Goal: Check status: Verify the current state of an ongoing process or item

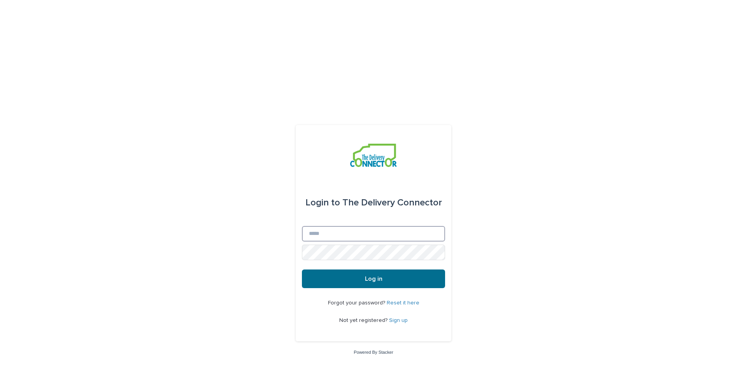
type input "**********"
click at [395, 270] on button "Log in" at bounding box center [373, 279] width 143 height 19
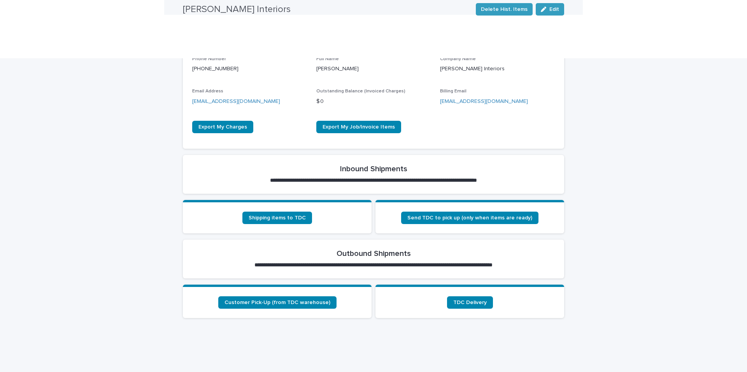
scroll to position [196, 0]
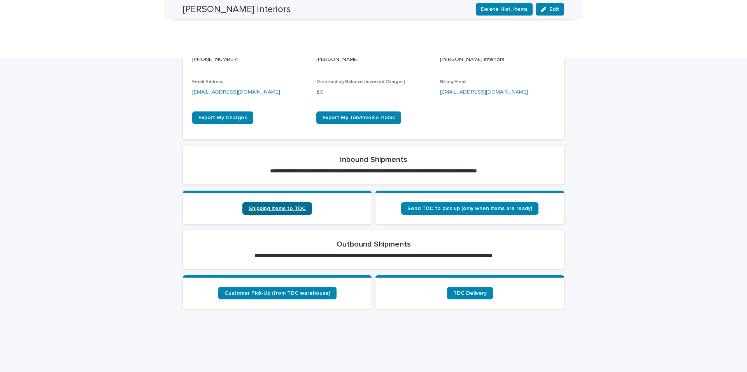
click at [276, 206] on span "Shipping items to TDC" at bounding box center [276, 208] width 57 height 5
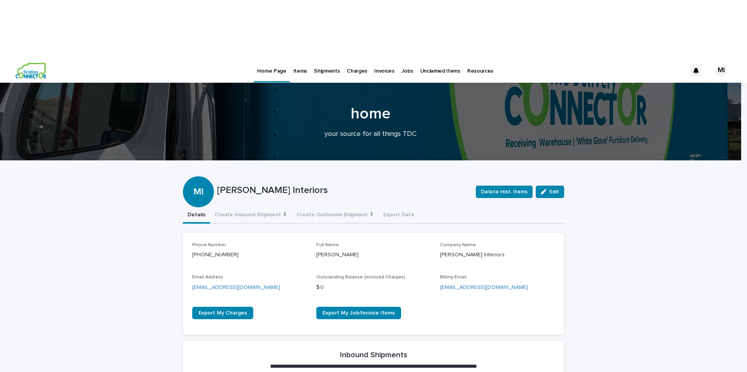
click at [332, 58] on p "Shipments" at bounding box center [327, 66] width 26 height 16
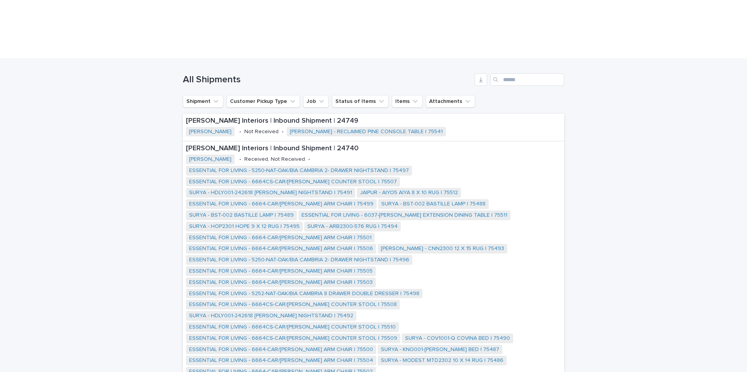
scroll to position [203, 0]
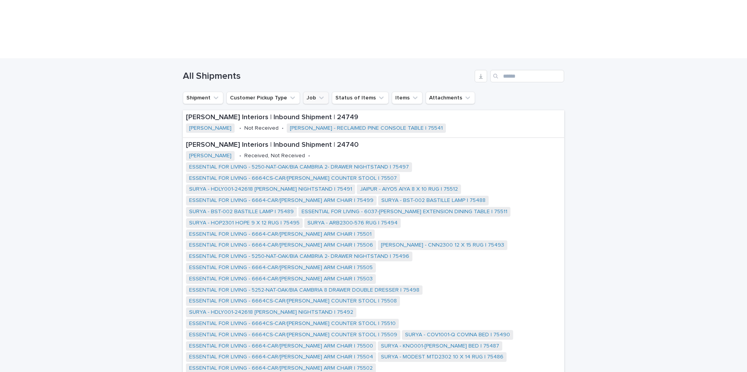
click at [308, 92] on button "Job" at bounding box center [316, 98] width 26 height 12
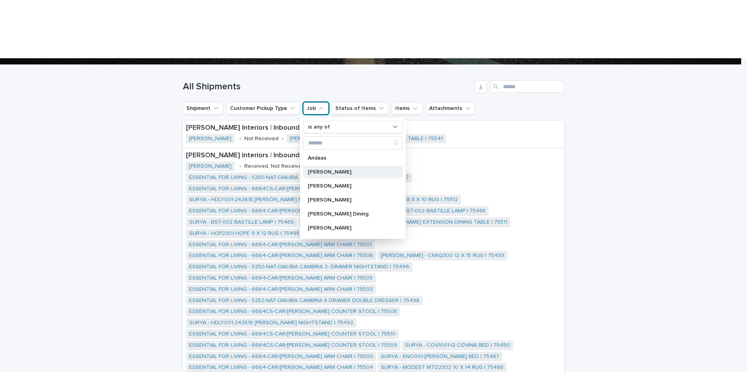
scroll to position [186, 0]
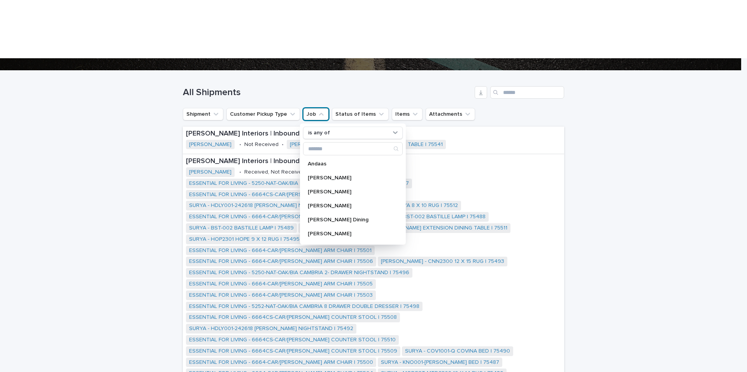
click at [331, 71] on div "All Shipments" at bounding box center [373, 89] width 381 height 37
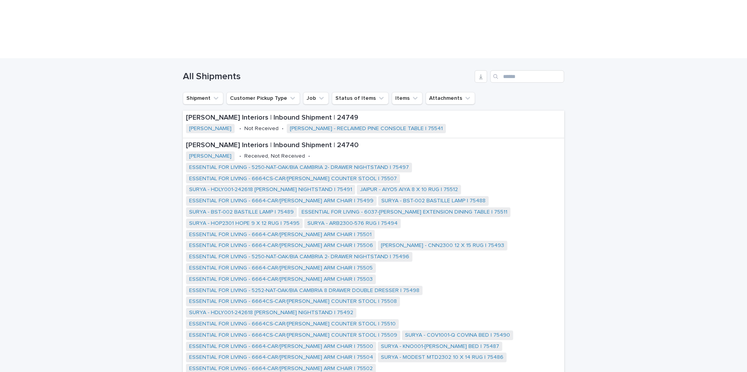
scroll to position [201, 0]
click at [377, 96] on icon "Status of Items" at bounding box center [381, 100] width 8 height 8
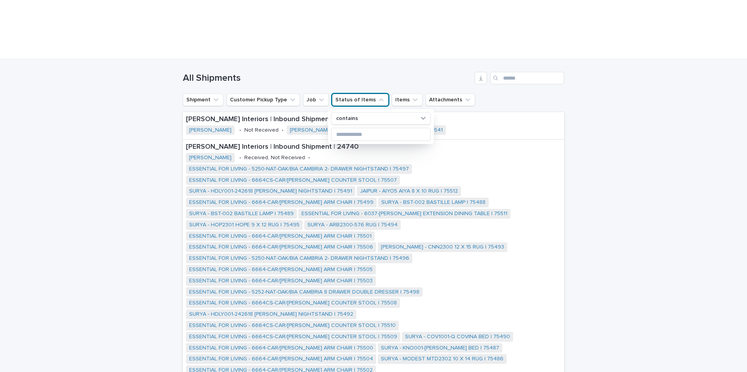
click at [376, 56] on div "All Shipments" at bounding box center [373, 74] width 381 height 37
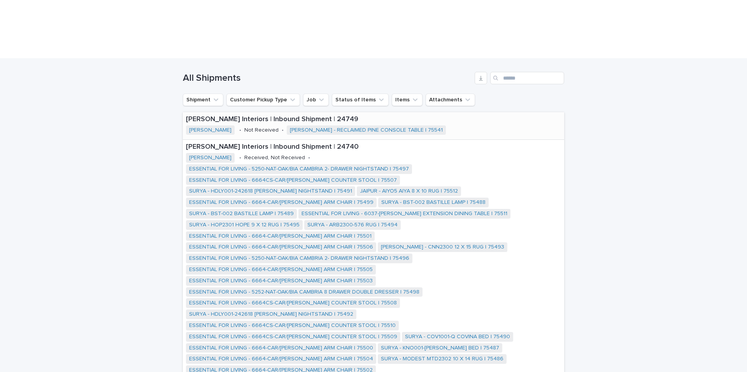
click at [234, 115] on p "[PERSON_NAME] Interiors | Inbound Shipment | 24749" at bounding box center [373, 119] width 375 height 9
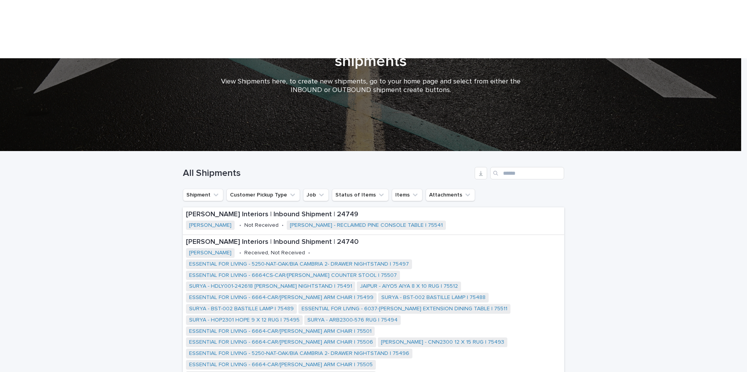
scroll to position [107, 0]
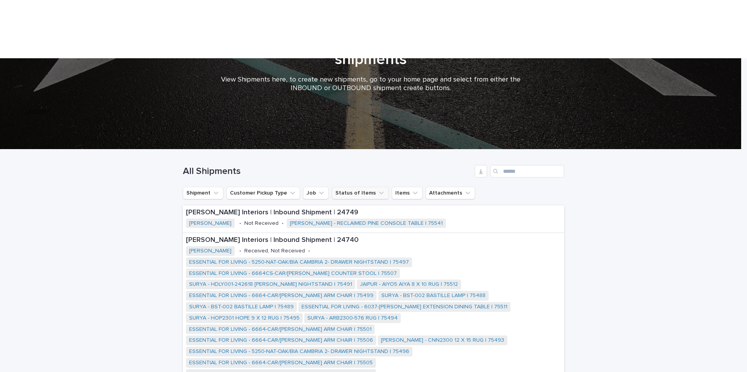
click at [377, 189] on icon "Status of Items" at bounding box center [381, 193] width 8 height 8
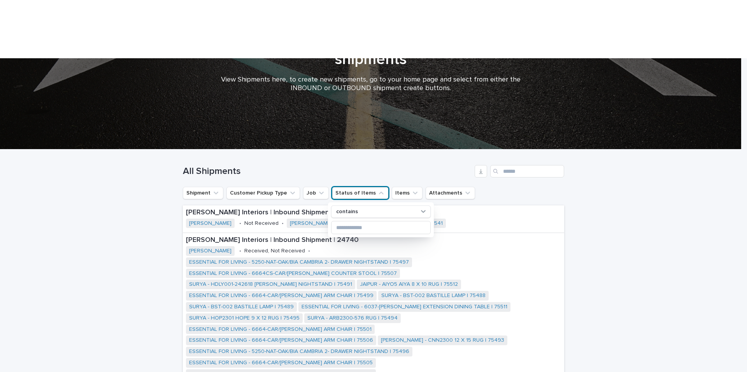
click at [377, 189] on icon "Status of Items" at bounding box center [381, 193] width 8 height 8
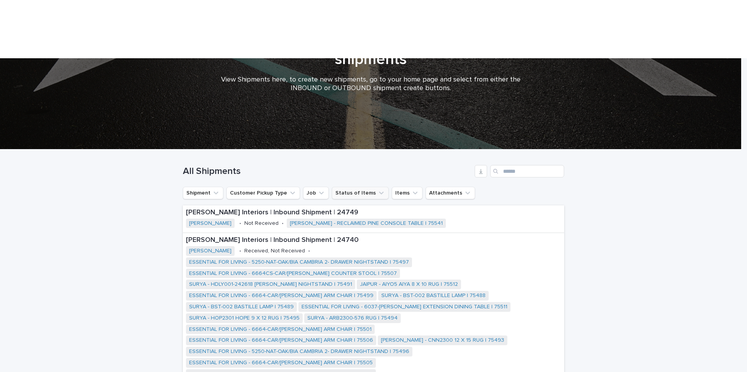
click at [377, 189] on icon "Status of Items" at bounding box center [381, 193] width 8 height 8
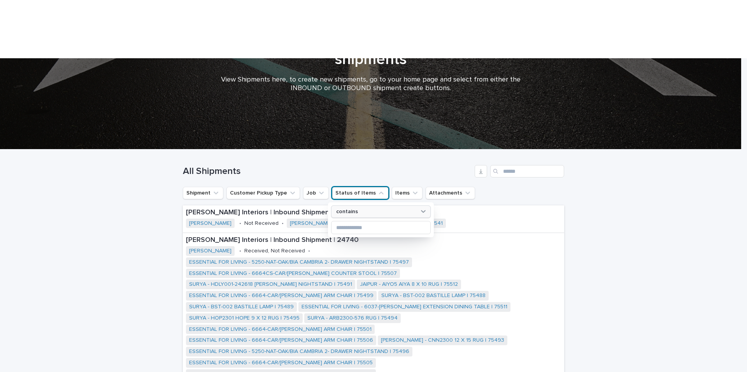
click at [407, 208] on div "contains" at bounding box center [376, 212] width 86 height 8
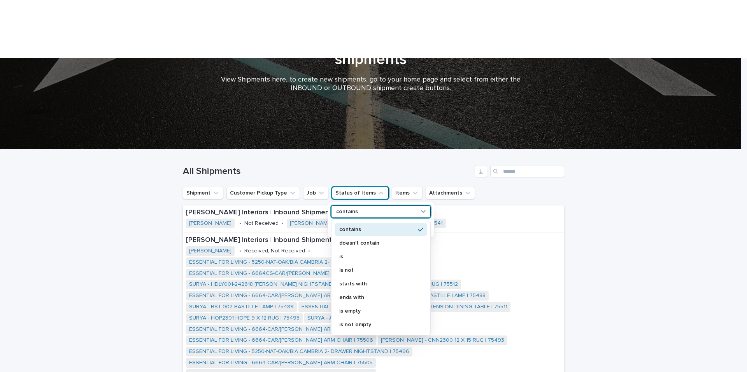
click at [304, 166] on h1 "All Shipments" at bounding box center [327, 171] width 289 height 11
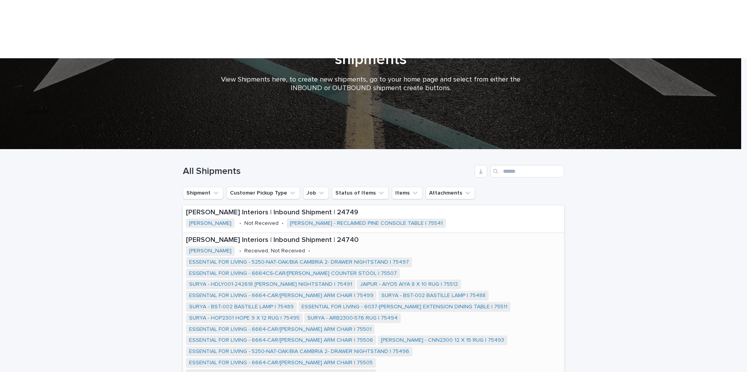
click at [233, 236] on p "[PERSON_NAME] Interiors | Inbound Shipment | 24740" at bounding box center [373, 240] width 375 height 9
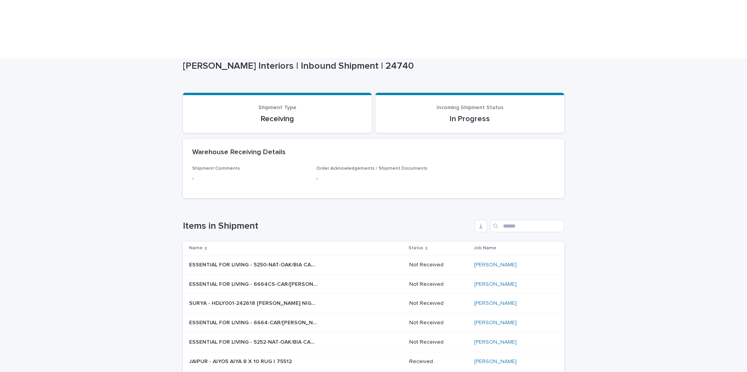
scroll to position [74, 0]
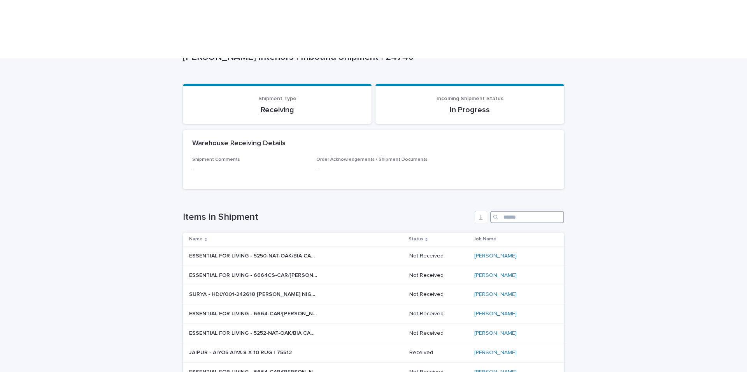
click at [500, 211] on input "Search" at bounding box center [527, 217] width 74 height 12
click at [426, 235] on div "Status" at bounding box center [438, 239] width 60 height 9
click at [427, 238] on icon at bounding box center [426, 240] width 2 height 4
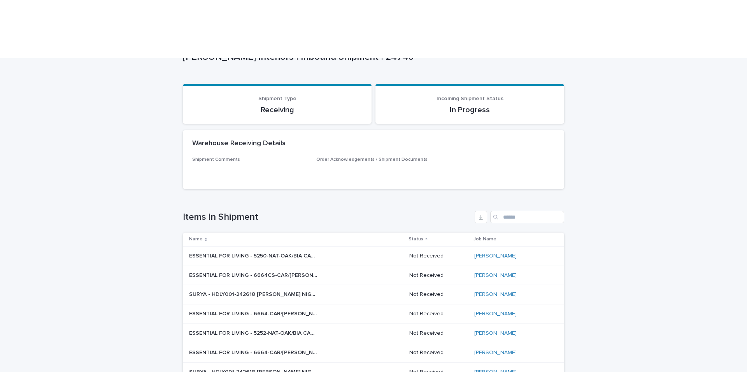
click at [427, 238] on icon at bounding box center [426, 240] width 2 height 4
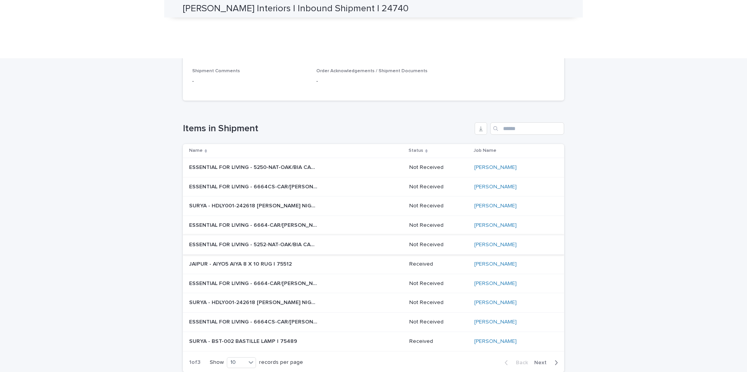
scroll to position [164, 0]
click at [423, 146] on p "Status" at bounding box center [415, 150] width 15 height 9
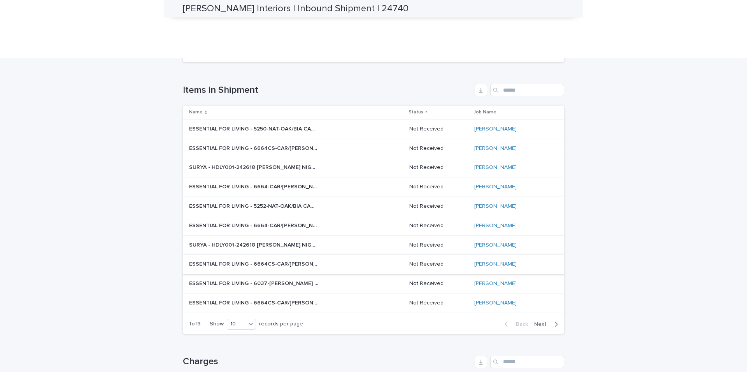
scroll to position [209, 0]
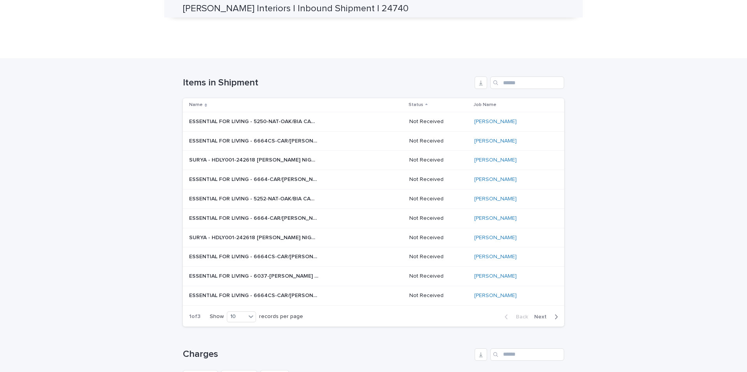
click at [554, 314] on icon "button" at bounding box center [555, 317] width 3 height 7
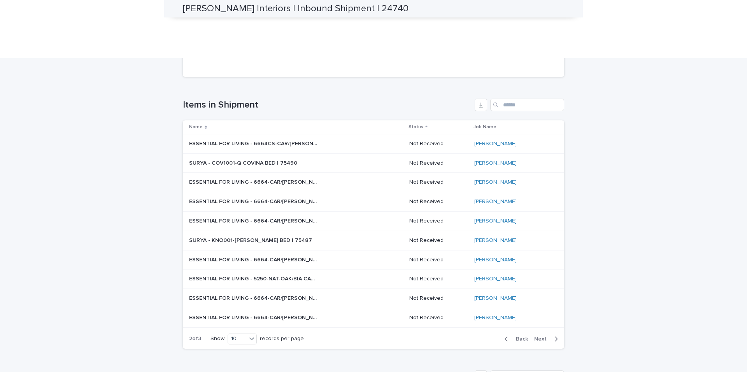
scroll to position [185, 0]
click at [554, 338] on icon "button" at bounding box center [555, 341] width 3 height 7
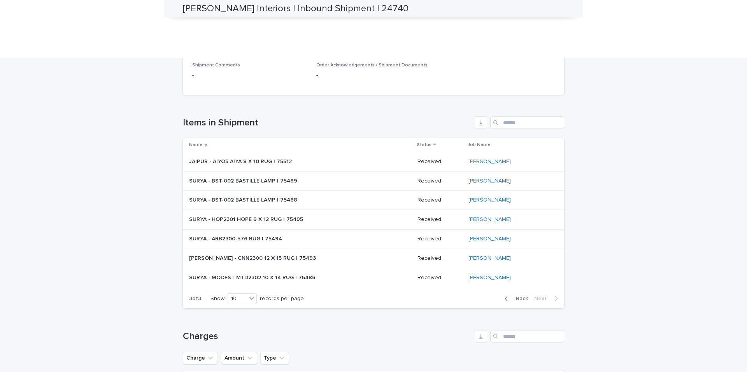
scroll to position [170, 0]
click at [505, 296] on icon "button" at bounding box center [506, 298] width 3 height 5
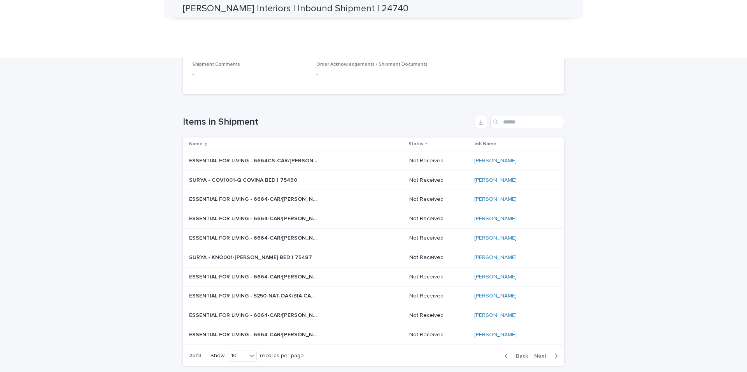
scroll to position [199, 0]
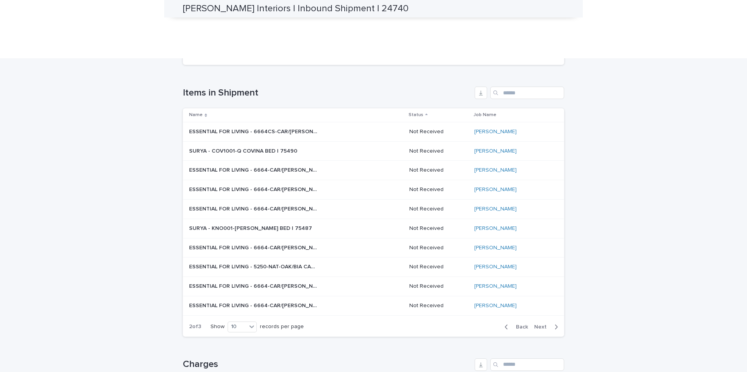
click at [554, 324] on icon "button" at bounding box center [555, 327] width 3 height 7
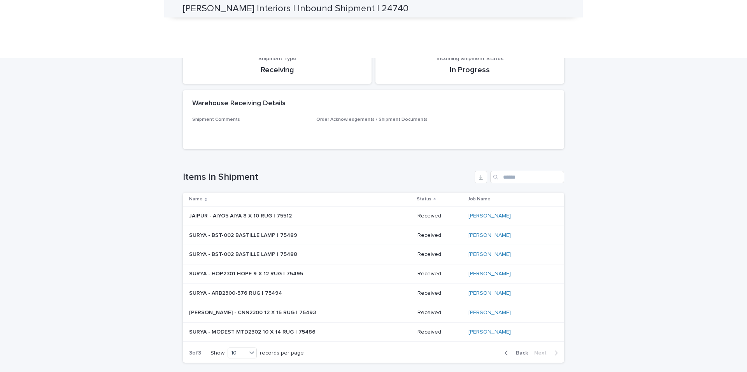
scroll to position [115, 0]
click at [514, 350] on span "Back" at bounding box center [519, 352] width 17 height 5
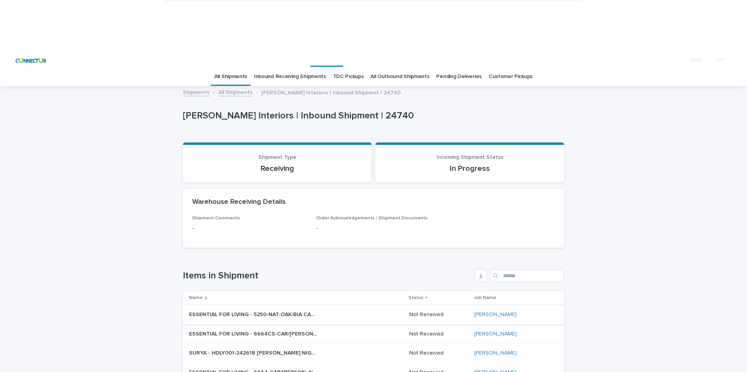
scroll to position [0, 0]
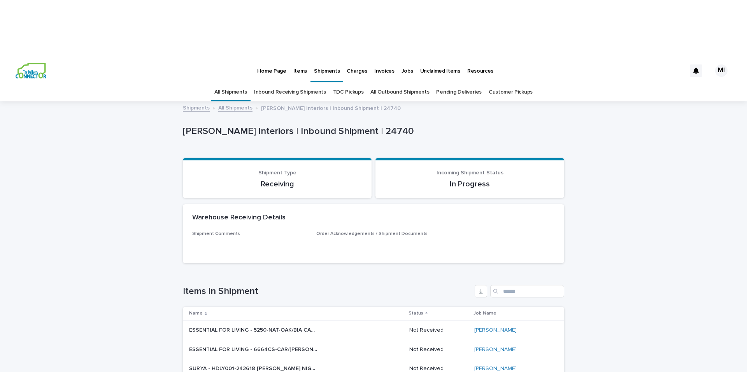
click at [287, 83] on link "Inbound Receiving Shipments" at bounding box center [290, 92] width 72 height 18
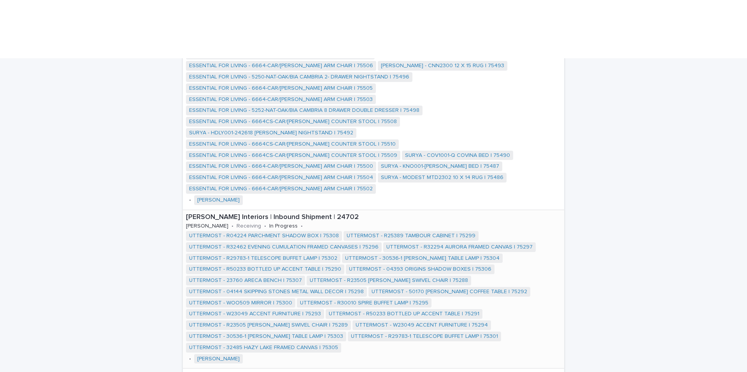
scroll to position [199, 0]
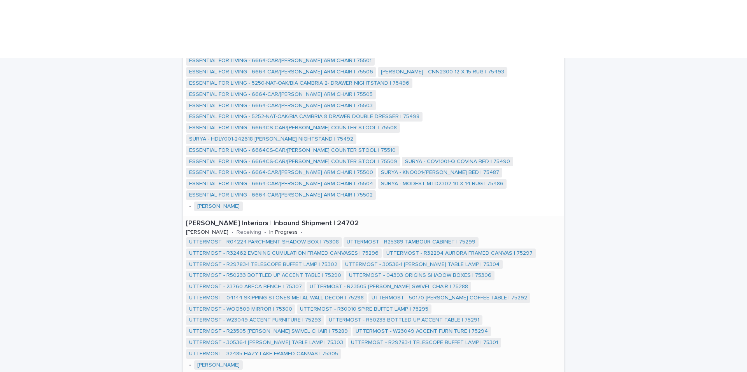
click at [293, 220] on p "[PERSON_NAME] Interiors | Inbound Shipment | 24702" at bounding box center [373, 224] width 375 height 9
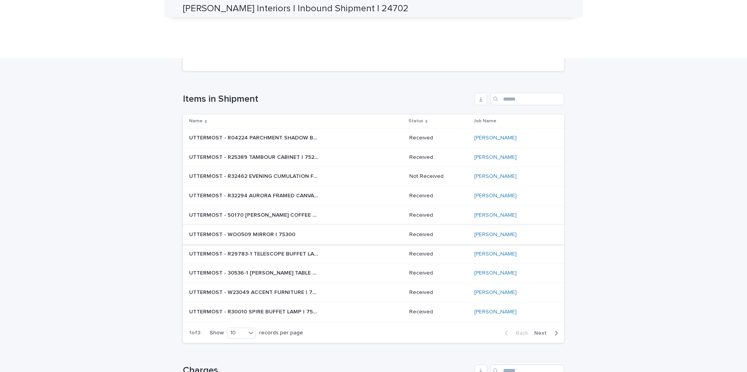
scroll to position [194, 0]
click at [250, 328] on icon at bounding box center [251, 332] width 8 height 8
click at [245, 301] on div "30" at bounding box center [239, 303] width 28 height 9
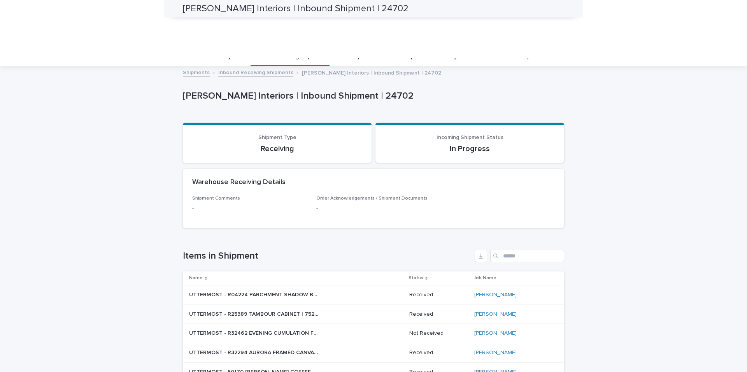
scroll to position [0, 0]
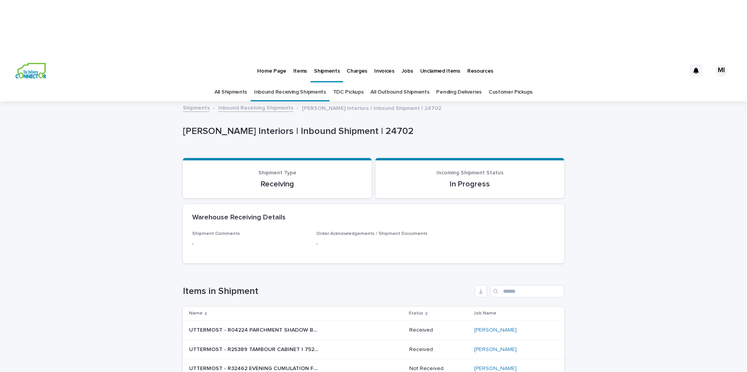
click at [301, 58] on p "Items" at bounding box center [300, 66] width 14 height 16
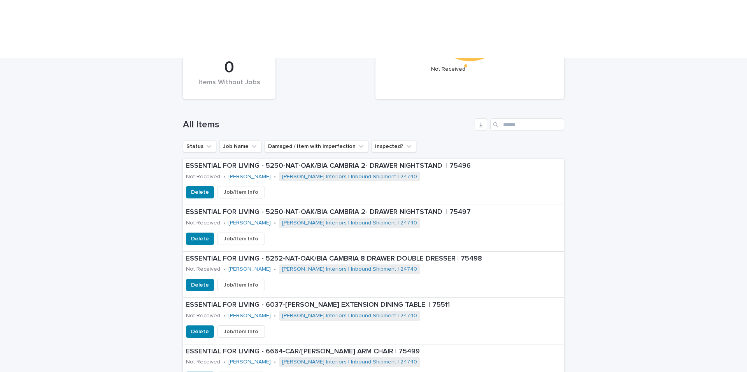
scroll to position [241, 0]
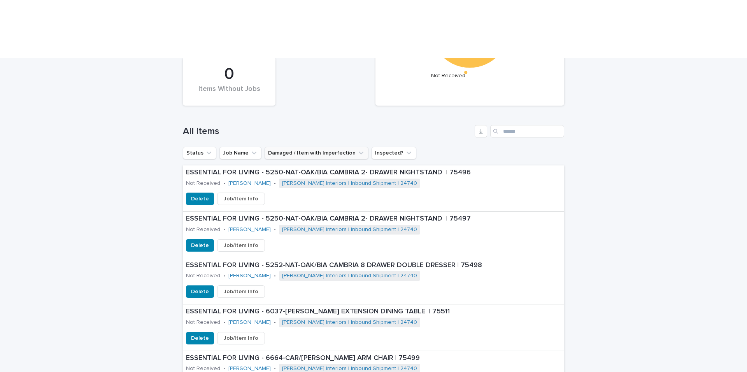
click at [290, 147] on button "Damaged / Item with Imperfection" at bounding box center [316, 153] width 104 height 12
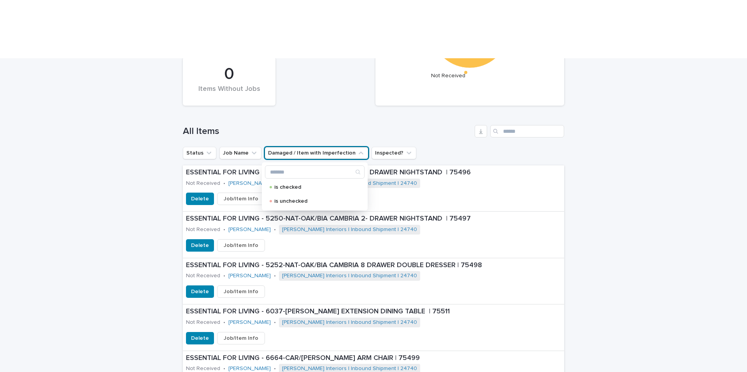
click at [306, 147] on button "Damaged / Item with Imperfection" at bounding box center [316, 153] width 104 height 12
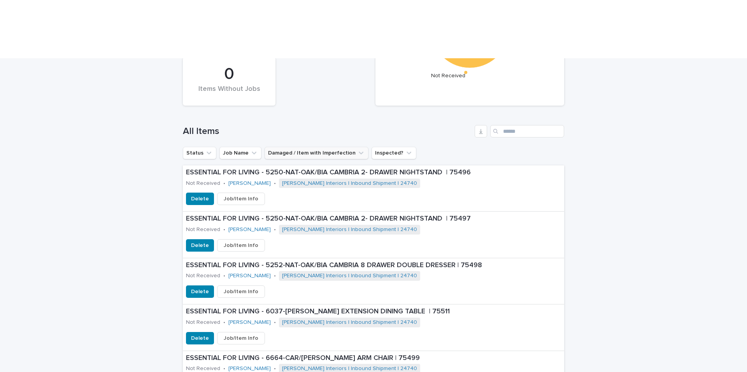
click at [282, 147] on button "Damaged / Item with Imperfection" at bounding box center [316, 153] width 104 height 12
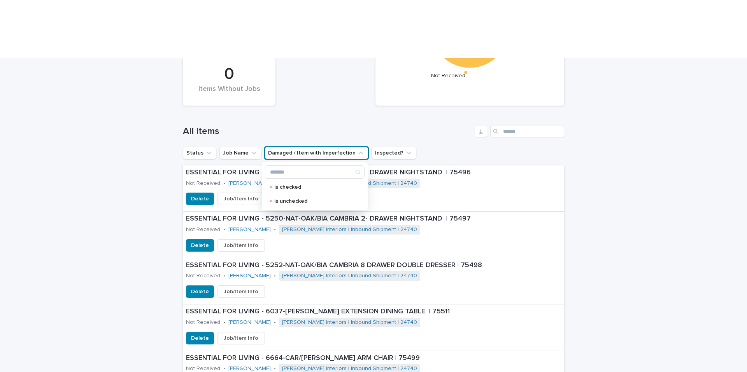
click at [282, 147] on button "Damaged / Item with Imperfection" at bounding box center [316, 153] width 104 height 12
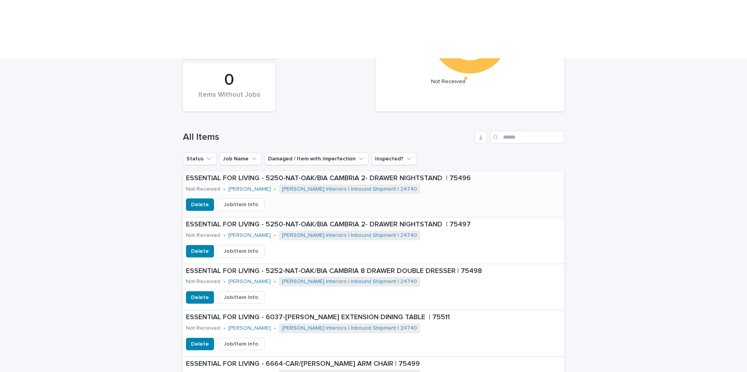
scroll to position [236, 0]
click at [357, 154] on icon "Damaged / Item with Imperfection" at bounding box center [361, 158] width 8 height 8
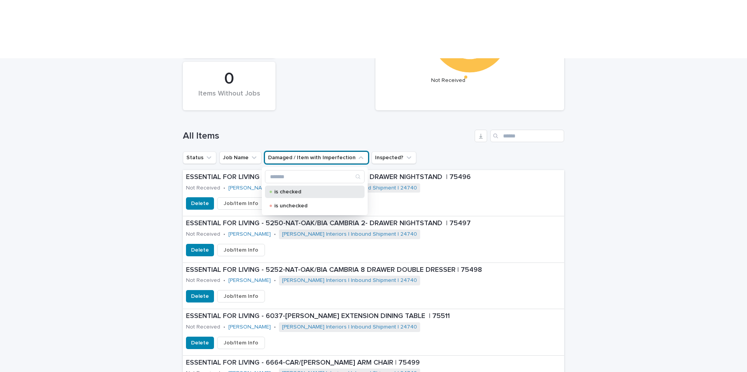
click at [305, 189] on p "is checked" at bounding box center [313, 191] width 78 height 5
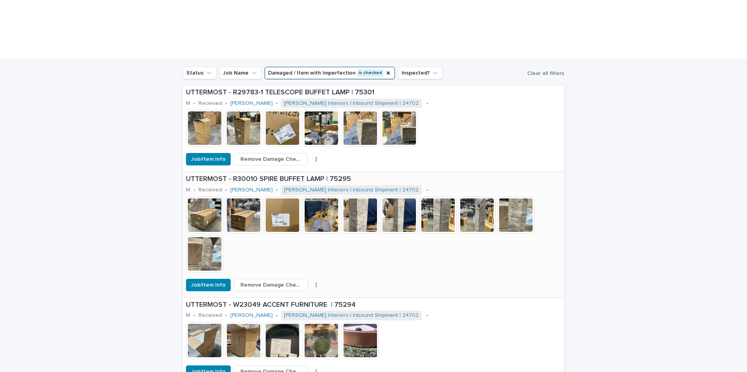
scroll to position [318, 0]
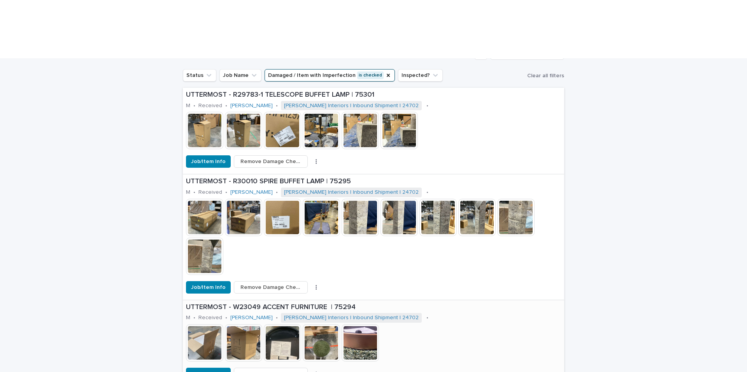
click at [365, 325] on img at bounding box center [359, 343] width 37 height 37
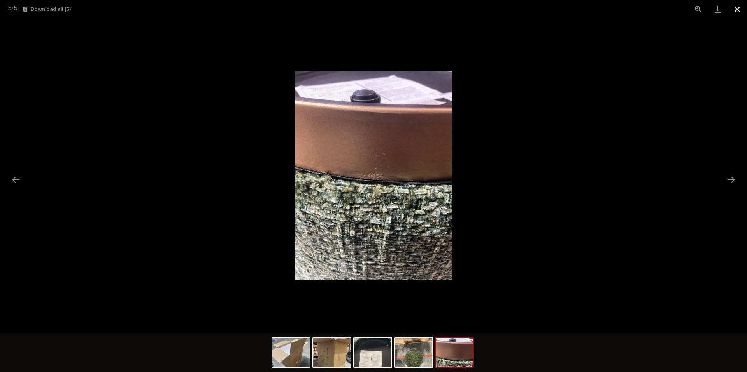
click at [733, 12] on button "Close gallery" at bounding box center [736, 9] width 19 height 18
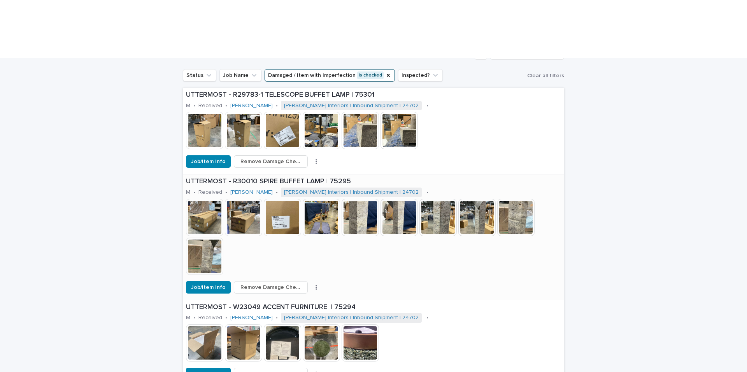
click at [209, 199] on img at bounding box center [204, 217] width 37 height 37
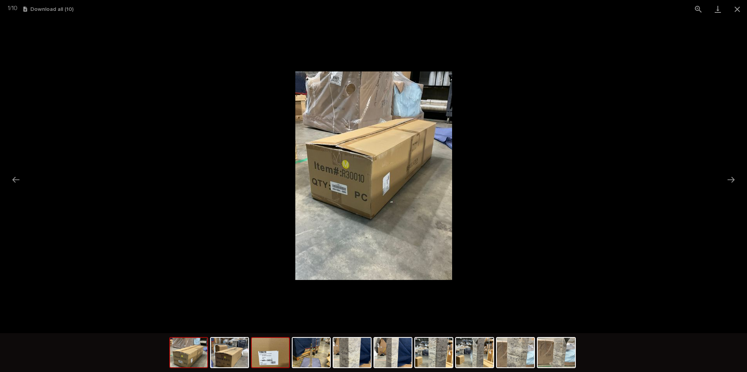
click at [274, 363] on img at bounding box center [270, 353] width 37 height 30
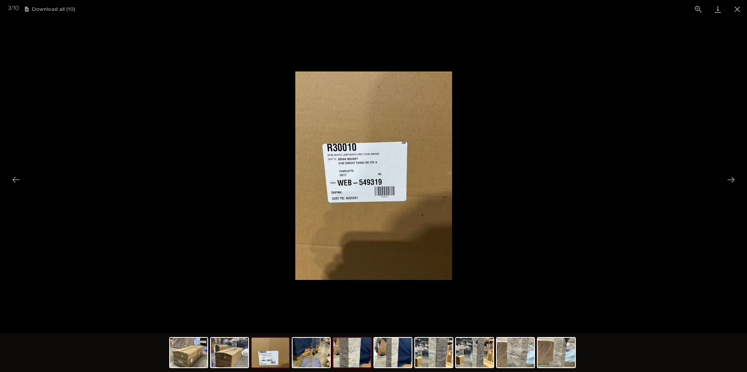
click at [363, 357] on img at bounding box center [351, 353] width 37 height 30
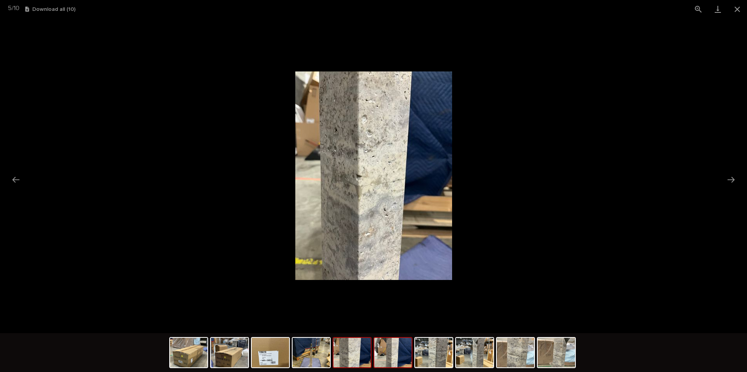
click at [390, 359] on img at bounding box center [392, 353] width 37 height 30
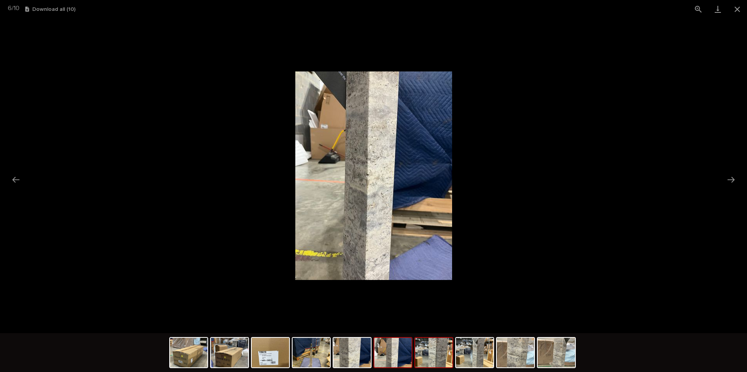
click at [433, 361] on img at bounding box center [433, 353] width 37 height 30
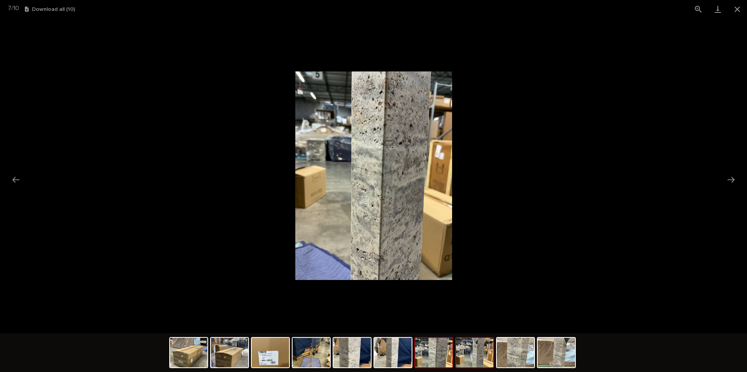
click at [468, 363] on img at bounding box center [474, 353] width 37 height 30
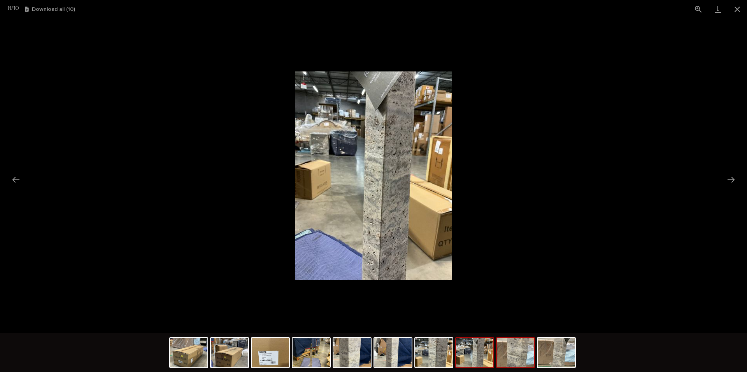
click at [512, 362] on img at bounding box center [515, 353] width 37 height 30
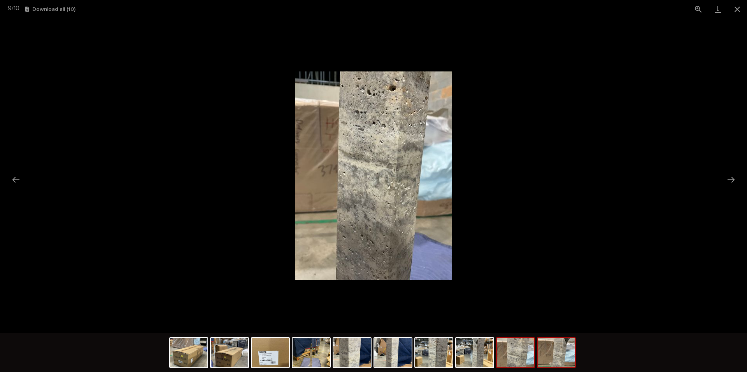
click at [547, 360] on img at bounding box center [555, 353] width 37 height 30
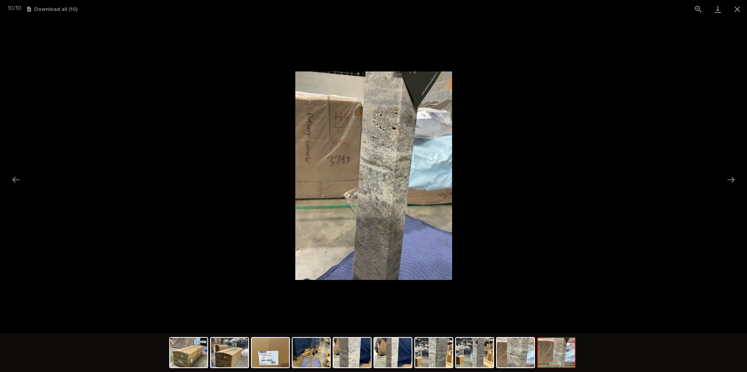
drag, startPoint x: 734, startPoint y: 9, endPoint x: 712, endPoint y: 38, distance: 36.9
click at [734, 9] on button "Close gallery" at bounding box center [736, 9] width 19 height 18
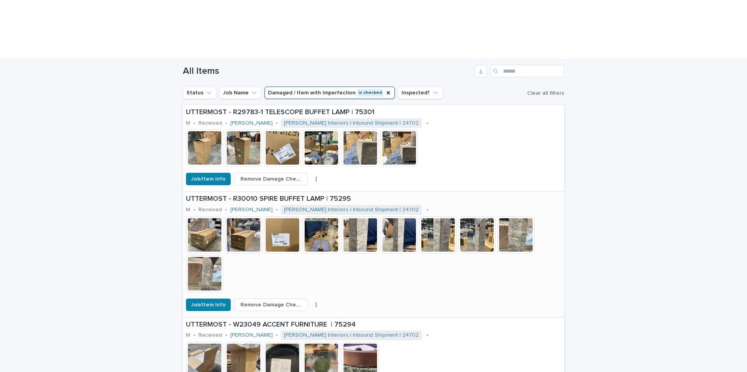
scroll to position [308, 0]
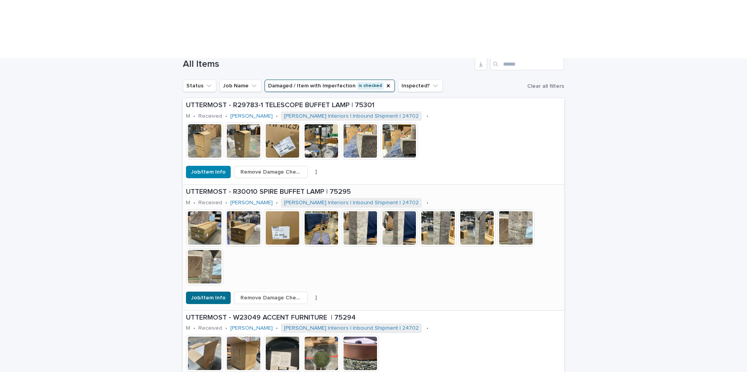
click at [210, 294] on span "Job/Item Info" at bounding box center [208, 298] width 35 height 8
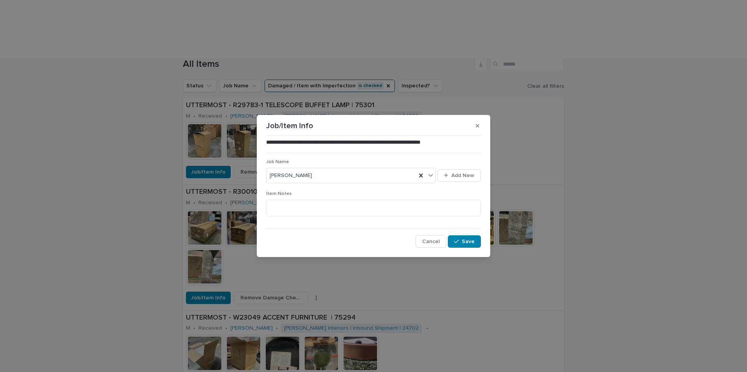
drag, startPoint x: 477, startPoint y: 125, endPoint x: 472, endPoint y: 137, distance: 12.7
click at [477, 125] on icon "button" at bounding box center [477, 125] width 3 height 3
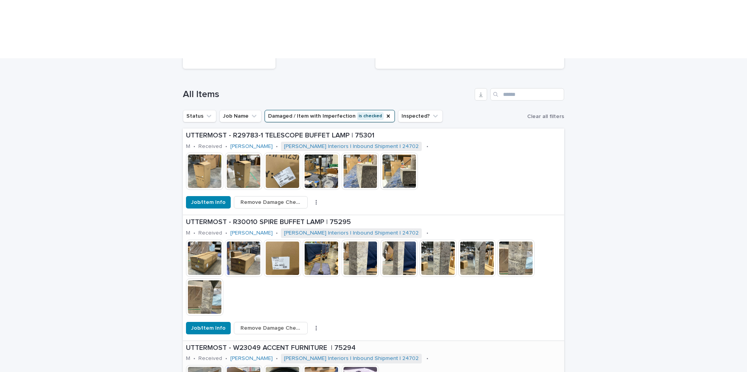
scroll to position [277, 0]
click at [207, 153] on img at bounding box center [204, 171] width 37 height 37
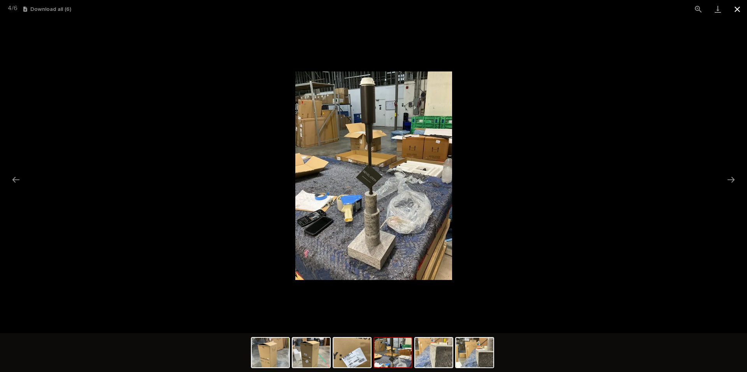
click at [739, 12] on button "Close gallery" at bounding box center [736, 9] width 19 height 18
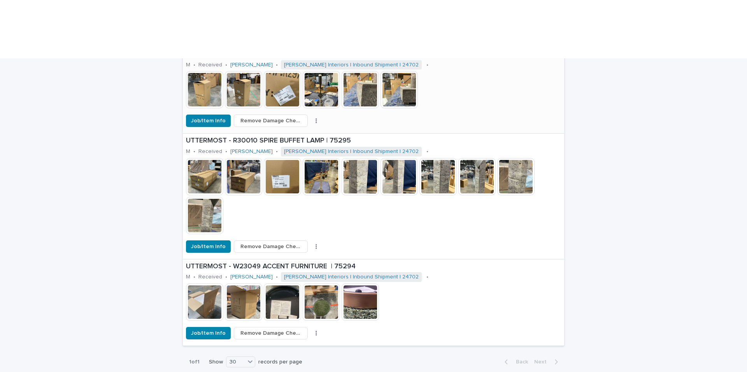
scroll to position [362, 0]
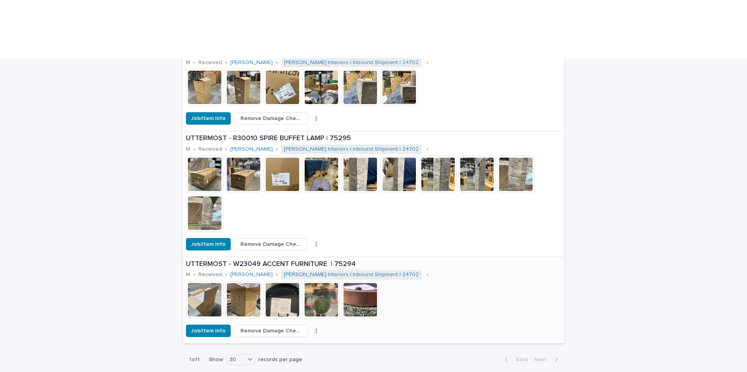
click at [212, 282] on img at bounding box center [204, 300] width 37 height 37
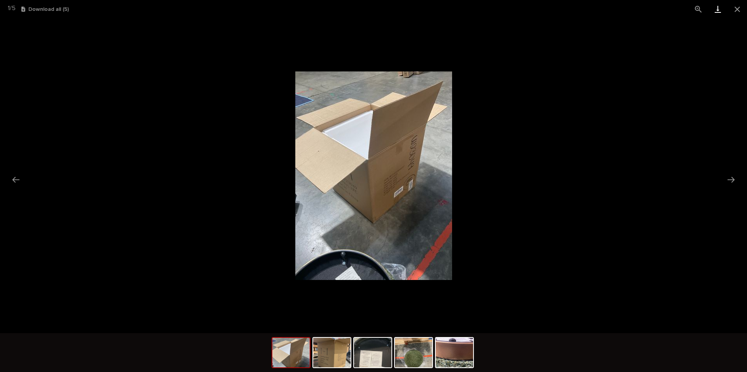
click at [719, 10] on link "Download" at bounding box center [717, 9] width 19 height 18
click at [28, 9] on div "button" at bounding box center [24, 9] width 7 height 5
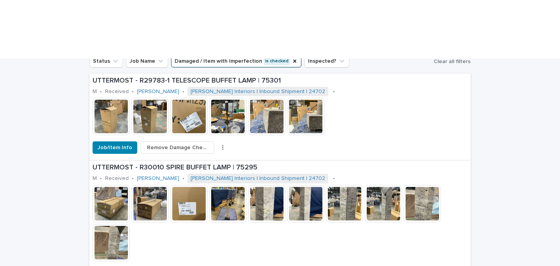
scroll to position [347, 0]
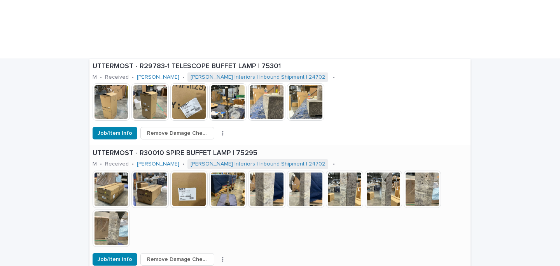
click at [170, 149] on p "UTTERMOST - R30010 SPIRE BUFFET LAMP | 75295" at bounding box center [280, 153] width 375 height 9
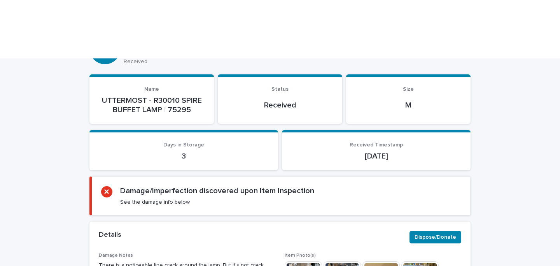
scroll to position [86, 0]
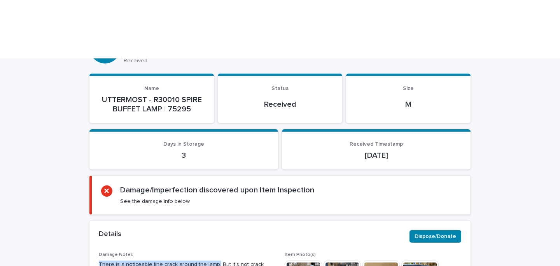
drag, startPoint x: 207, startPoint y: 206, endPoint x: 105, endPoint y: 199, distance: 102.1
click at [107, 259] on div "There is a noticeable line crack around the lamp. But it’s not crack" at bounding box center [187, 264] width 177 height 10
copy p "There is a noticeable line crack around the lamp."
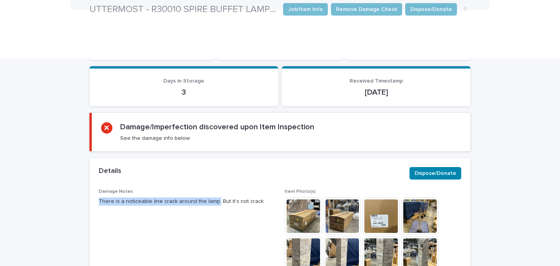
scroll to position [196, 0]
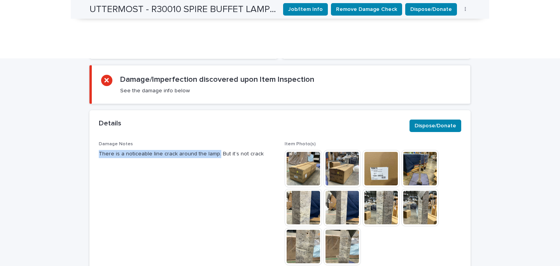
click at [293, 150] on img at bounding box center [303, 168] width 37 height 37
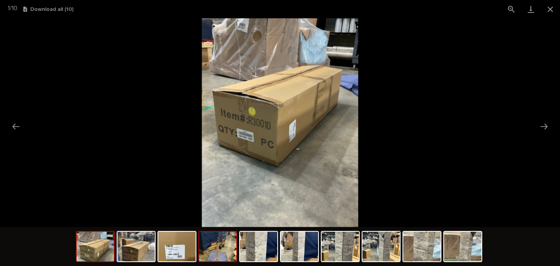
click at [217, 256] on img at bounding box center [217, 246] width 37 height 30
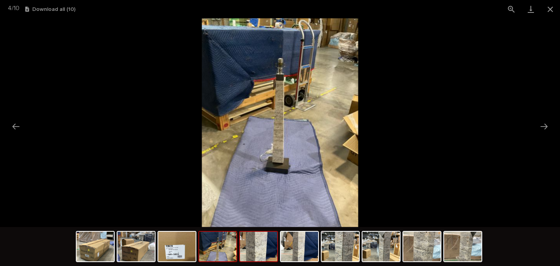
click at [254, 250] on img at bounding box center [258, 246] width 37 height 30
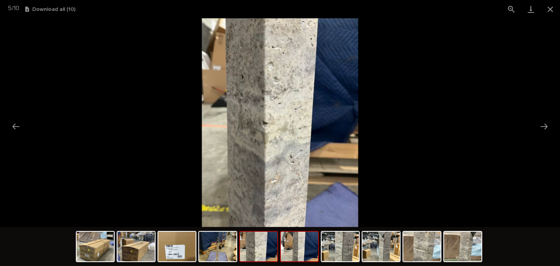
click at [296, 250] on img at bounding box center [299, 246] width 37 height 30
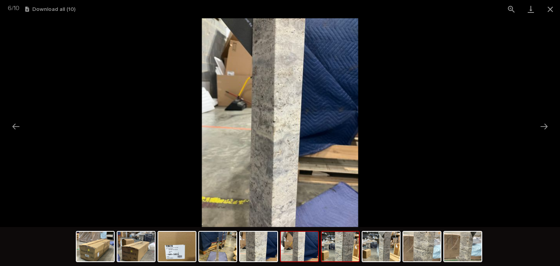
click at [341, 256] on img at bounding box center [340, 246] width 37 height 30
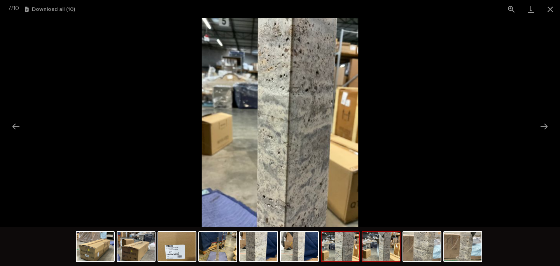
click at [371, 248] on img at bounding box center [380, 246] width 37 height 30
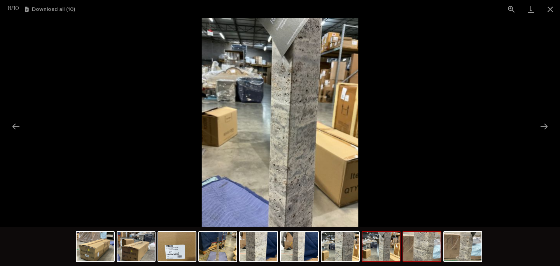
click at [419, 252] on img at bounding box center [421, 246] width 37 height 30
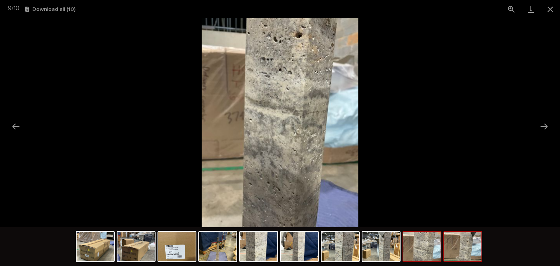
click at [452, 249] on img at bounding box center [462, 246] width 37 height 30
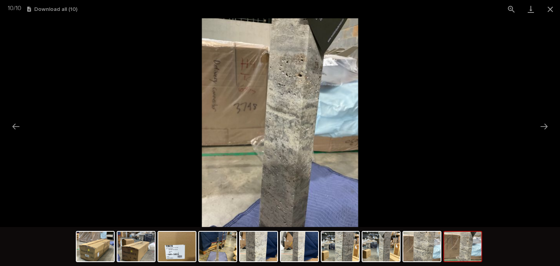
click at [34, 8] on div "button" at bounding box center [30, 9] width 7 height 5
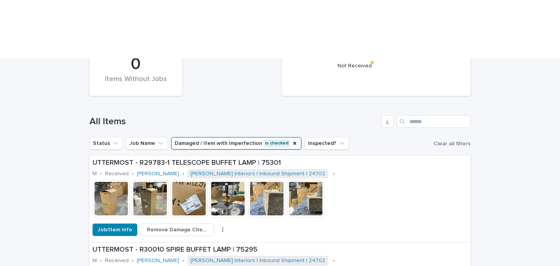
scroll to position [265, 0]
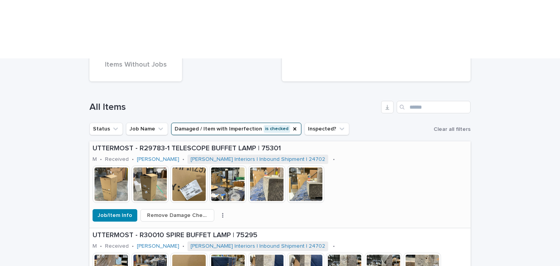
click at [170, 144] on p "UTTERMOST - R29783-1 TELESCOPE BUFFET LAMP | 75301" at bounding box center [280, 148] width 375 height 9
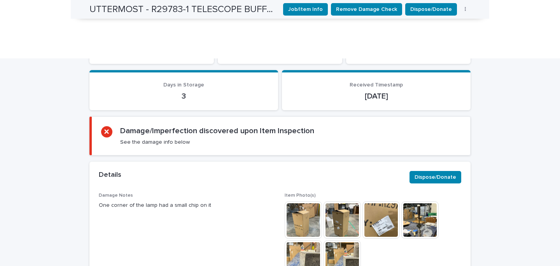
scroll to position [155, 0]
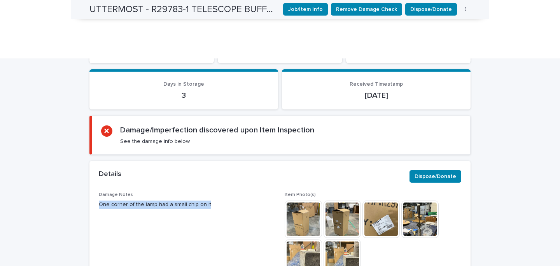
drag, startPoint x: 210, startPoint y: 149, endPoint x: 94, endPoint y: 146, distance: 115.9
click at [95, 192] on div "Damage Notes One corner of the lamp had a small chip on it Item Photo(s) This f…" at bounding box center [279, 259] width 381 height 135
copy p "One corner of the lamp had a small chip on it"
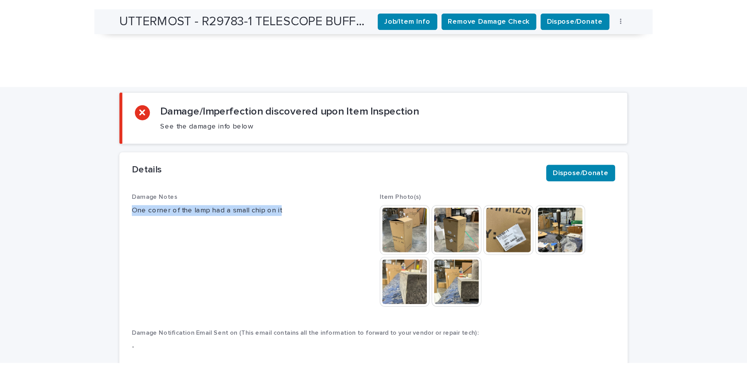
scroll to position [208, 0]
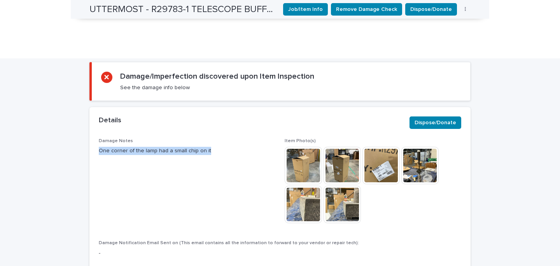
click at [303, 147] on img at bounding box center [303, 165] width 37 height 37
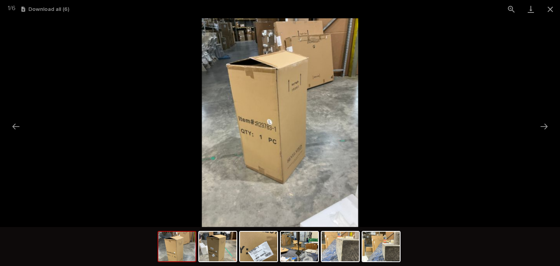
click at [28, 9] on div "button" at bounding box center [24, 9] width 7 height 5
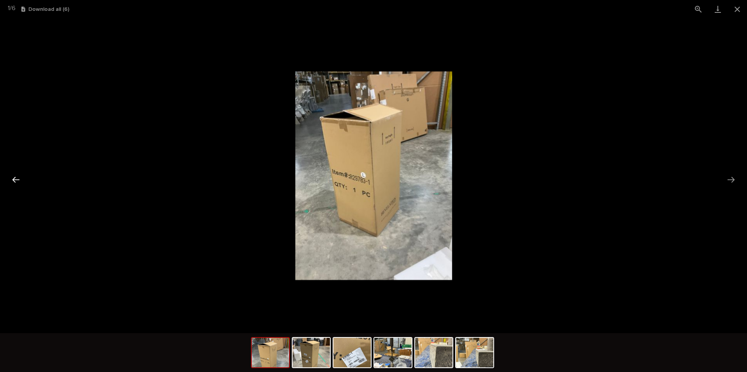
click at [18, 175] on button "Previous slide" at bounding box center [16, 179] width 16 height 15
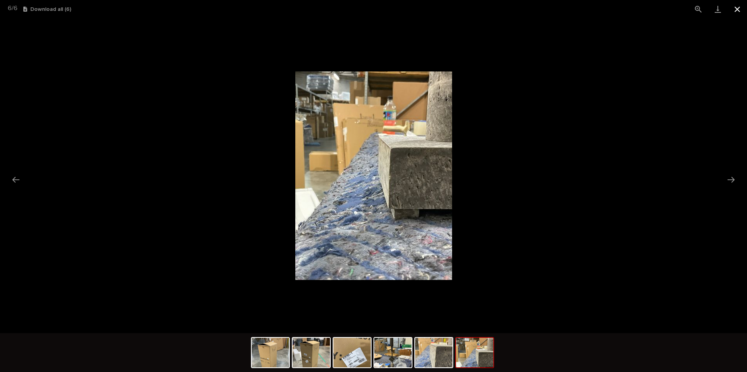
click at [740, 11] on button "Close gallery" at bounding box center [736, 9] width 19 height 18
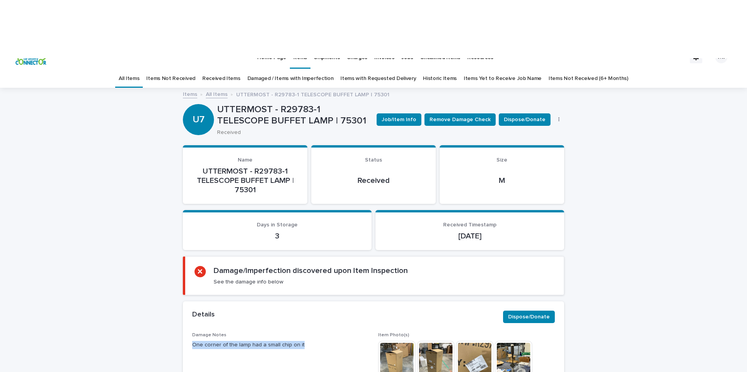
scroll to position [0, 0]
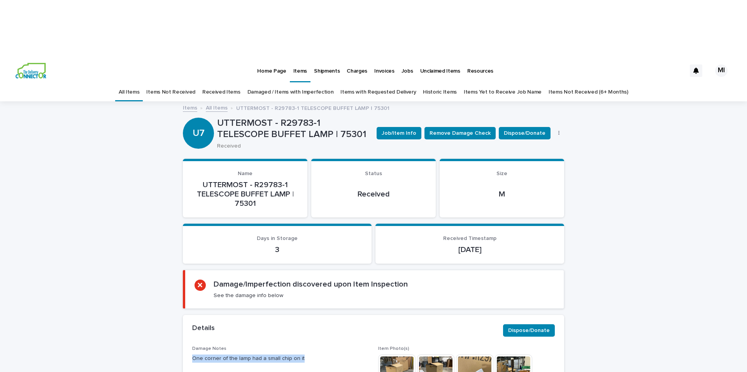
click at [167, 83] on link "Items Not Received" at bounding box center [170, 92] width 49 height 18
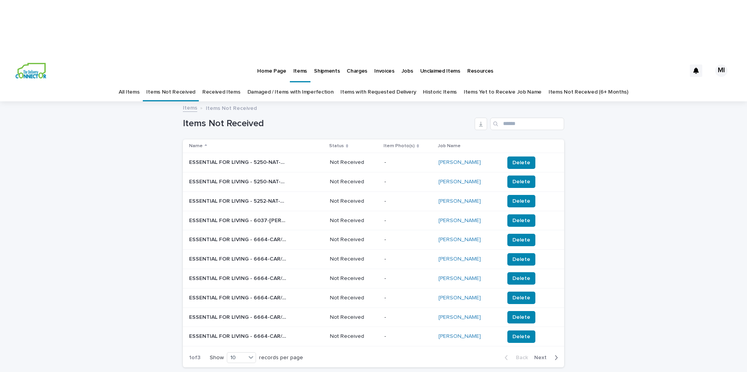
click at [398, 58] on div "Jobs" at bounding box center [407, 66] width 19 height 16
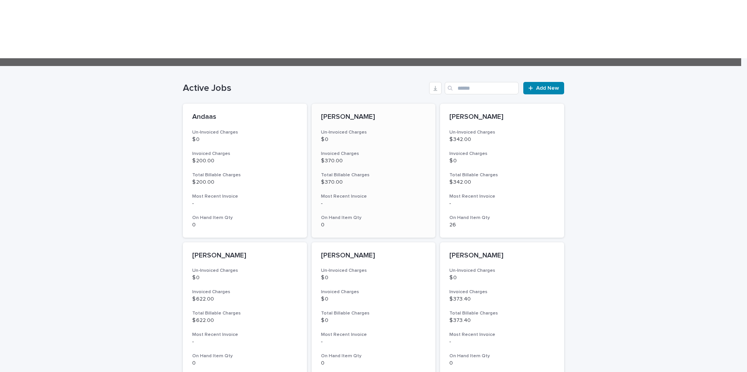
scroll to position [165, 0]
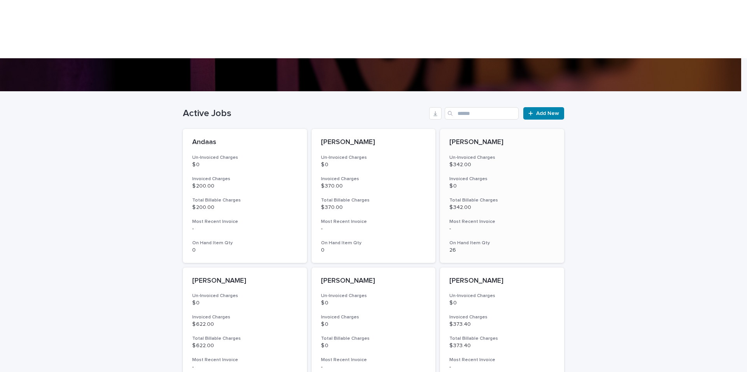
click at [474, 129] on div "BRYAN AUDISS Un-Invoiced Charges $ 342.00 Invoiced Charges $ 0 Total Billable C…" at bounding box center [502, 196] width 124 height 134
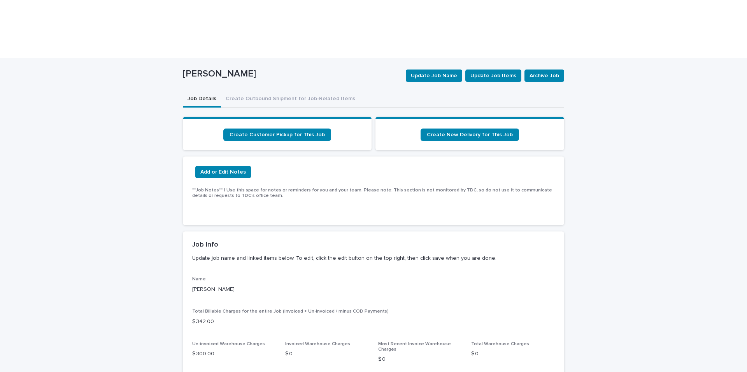
scroll to position [63, 0]
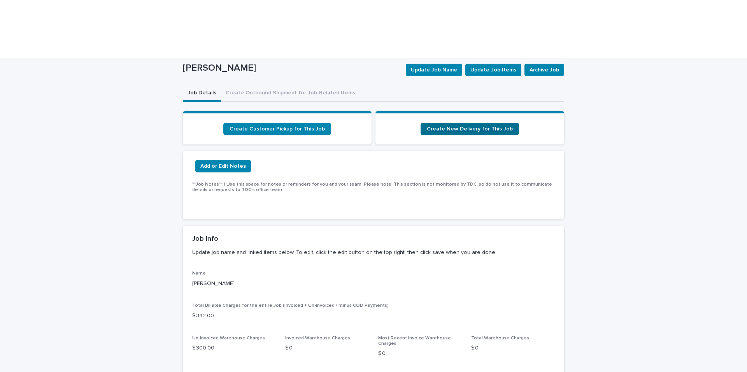
click at [486, 126] on span "Create New Delivery for This Job" at bounding box center [470, 128] width 86 height 5
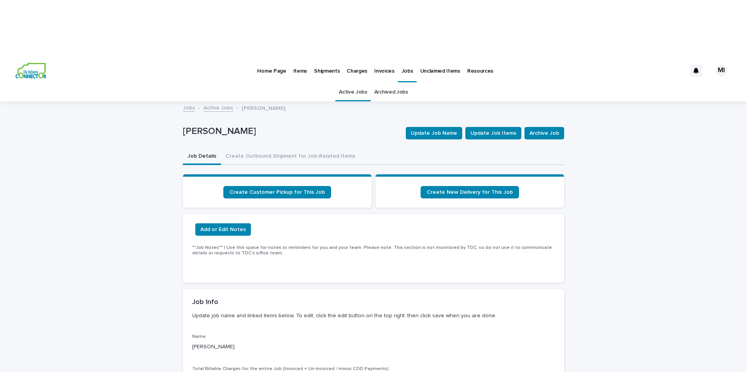
click at [350, 58] on link "Charges" at bounding box center [357, 70] width 28 height 24
